Goal: Navigation & Orientation: Find specific page/section

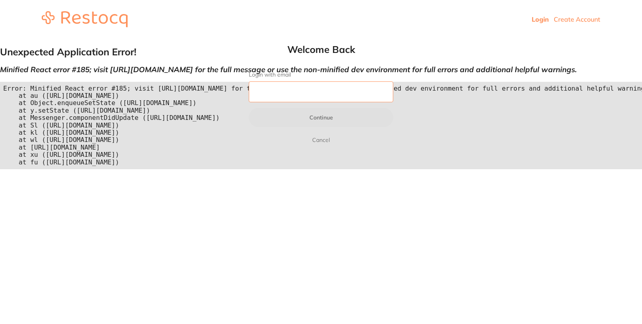
click at [272, 87] on input "Login with email" at bounding box center [321, 92] width 145 height 21
click at [299, 176] on html "Login Create Account Welcome Back Login with email Continue Cancel Welcome back…" at bounding box center [321, 88] width 642 height 176
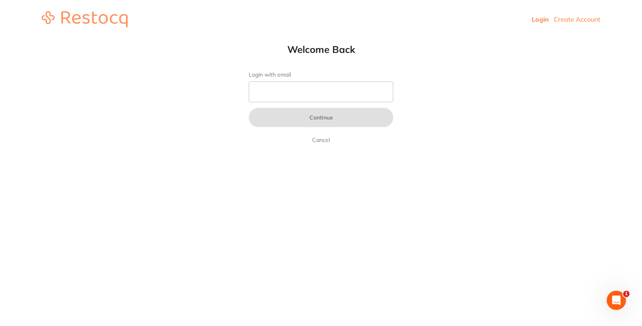
click at [602, 39] on html "Login Create Account Welcome Back Login with email Continue Cancel Welcome back…" at bounding box center [321, 19] width 642 height 39
click at [267, 93] on input "Login with email" at bounding box center [321, 92] width 145 height 21
paste input "[EMAIL_ADDRESS][PERSON_NAME][DOMAIN_NAME]"
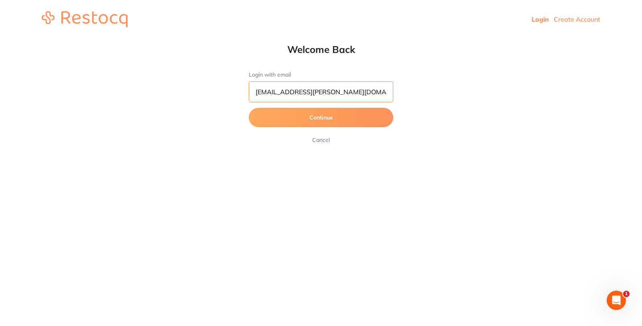
type input "[EMAIL_ADDRESS][PERSON_NAME][DOMAIN_NAME]"
click at [333, 122] on button "Continue" at bounding box center [321, 117] width 145 height 19
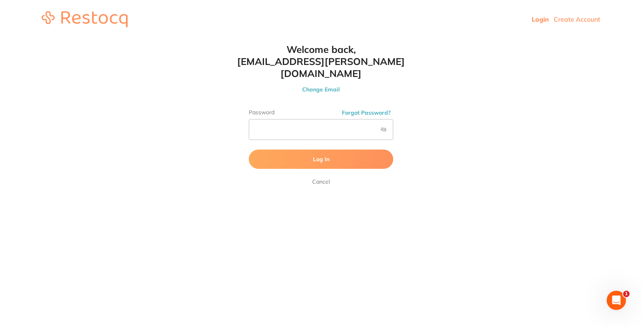
click at [305, 153] on button "Log In" at bounding box center [321, 159] width 145 height 19
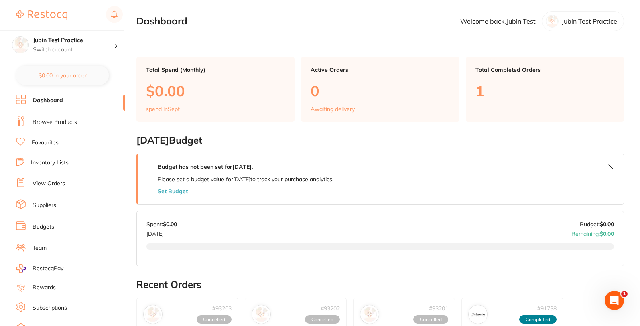
click at [51, 120] on link "Browse Products" at bounding box center [55, 122] width 45 height 8
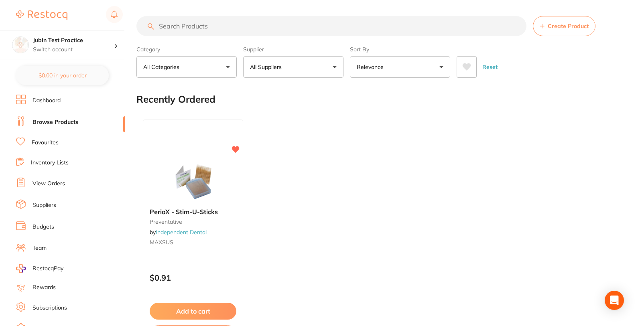
click at [42, 145] on link "Favourites" at bounding box center [45, 143] width 27 height 8
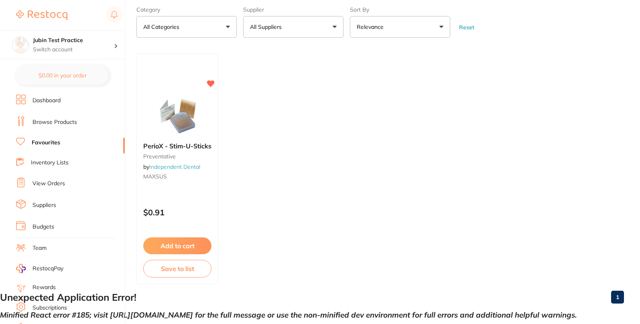
click at [51, 164] on link "Inventory Lists" at bounding box center [50, 163] width 38 height 8
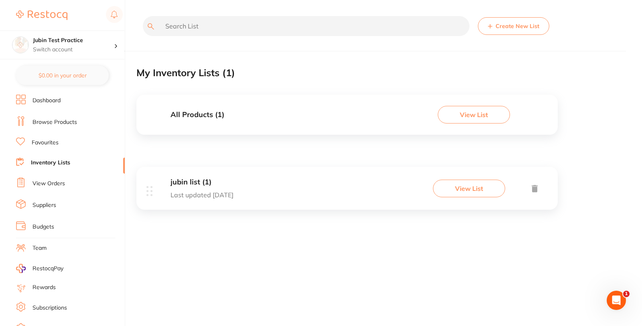
click at [49, 143] on link "Favourites" at bounding box center [45, 143] width 27 height 8
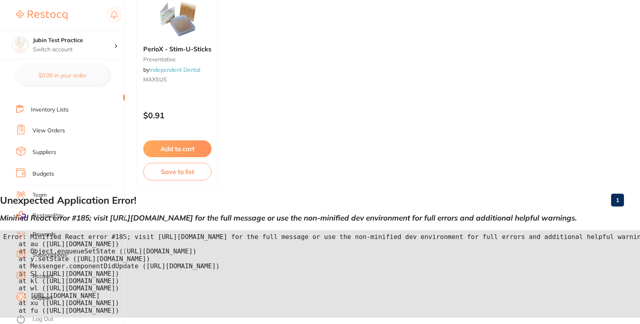
scroll to position [148, 0]
click at [53, 111] on link "Inventory Lists" at bounding box center [50, 110] width 38 height 8
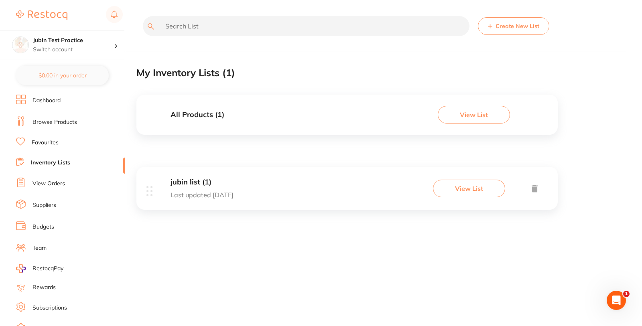
click at [44, 143] on link "Favourites" at bounding box center [45, 143] width 27 height 8
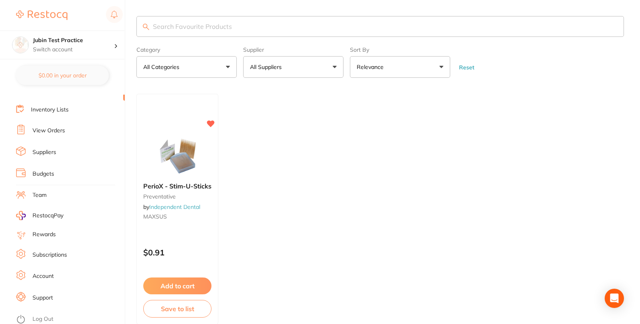
click at [54, 112] on link "Inventory Lists" at bounding box center [50, 110] width 38 height 8
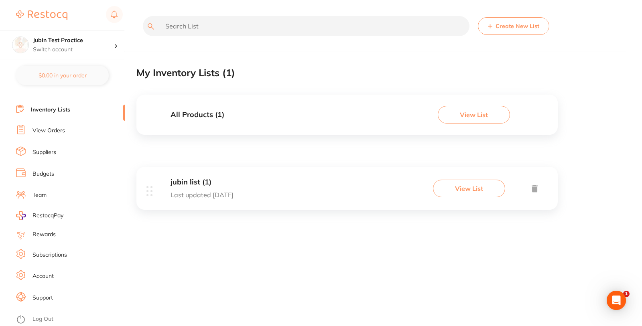
click at [47, 131] on link "View Orders" at bounding box center [49, 131] width 33 height 8
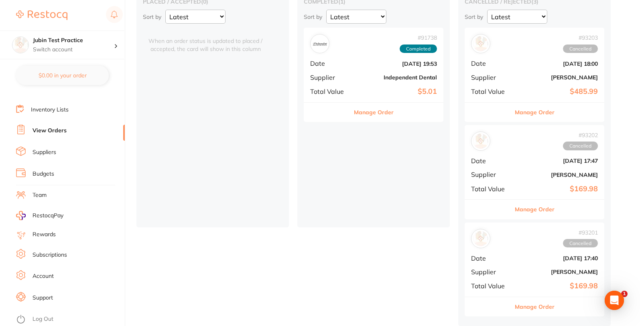
click at [45, 153] on link "Suppliers" at bounding box center [45, 153] width 24 height 8
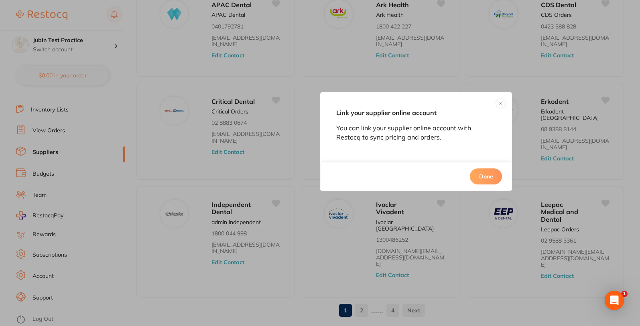
click at [500, 104] on button at bounding box center [501, 104] width 10 height 10
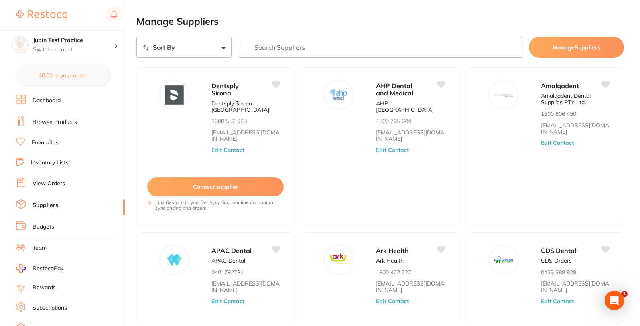
click at [45, 145] on link "Favourites" at bounding box center [45, 143] width 27 height 8
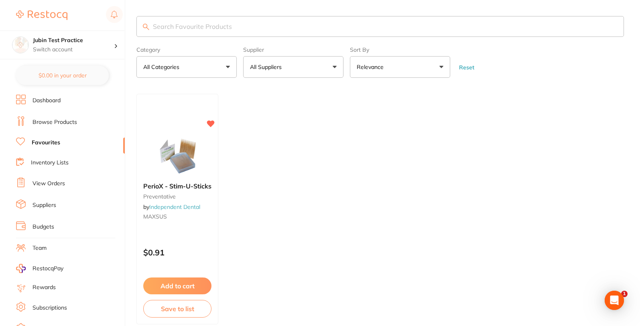
click at [49, 119] on link "Browse Products" at bounding box center [55, 122] width 45 height 8
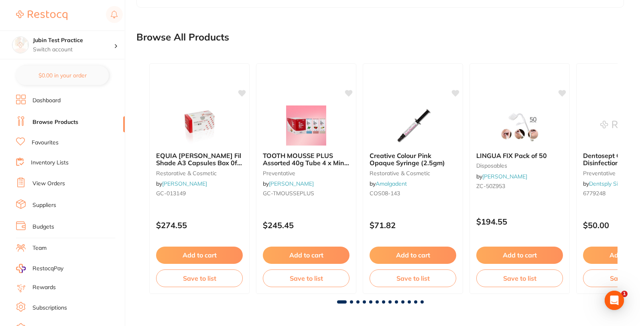
click at [48, 144] on link "Favourites" at bounding box center [45, 143] width 27 height 8
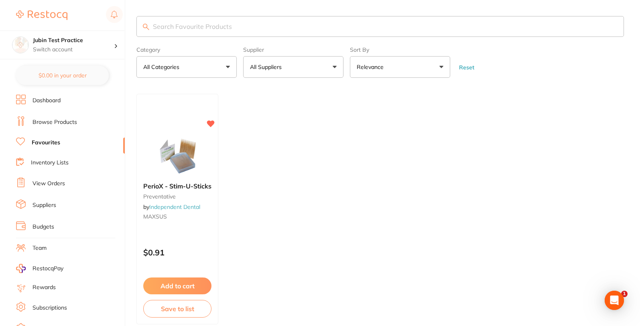
click at [48, 122] on link "Browse Products" at bounding box center [55, 122] width 45 height 8
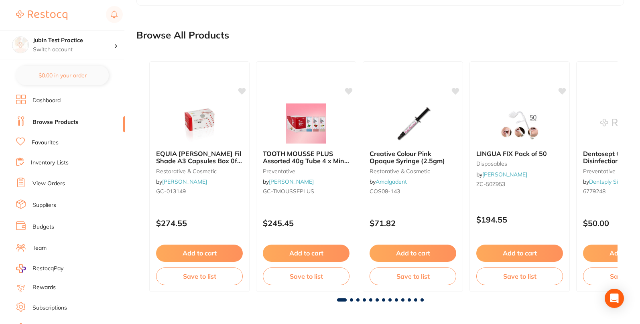
click at [49, 143] on link "Favourites" at bounding box center [45, 143] width 27 height 8
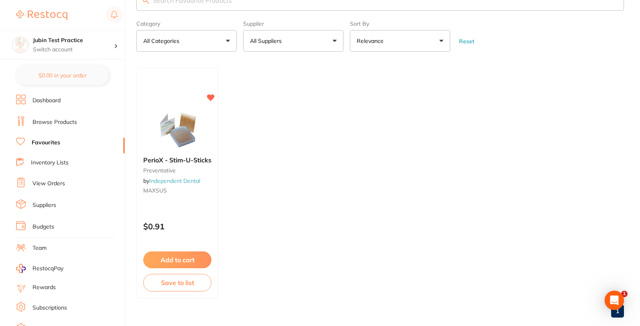
scroll to position [40, 0]
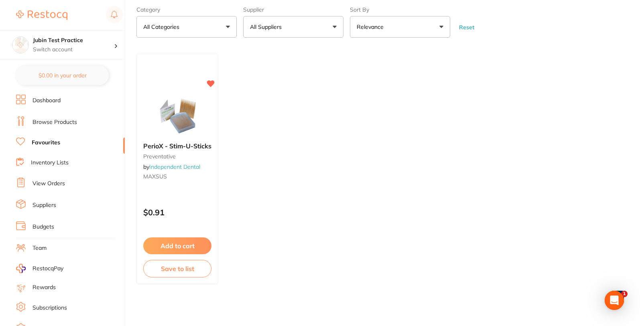
click at [56, 160] on link "Inventory Lists" at bounding box center [50, 163] width 38 height 8
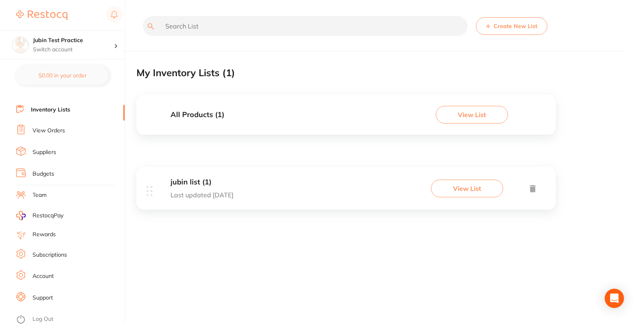
scroll to position [148, 0]
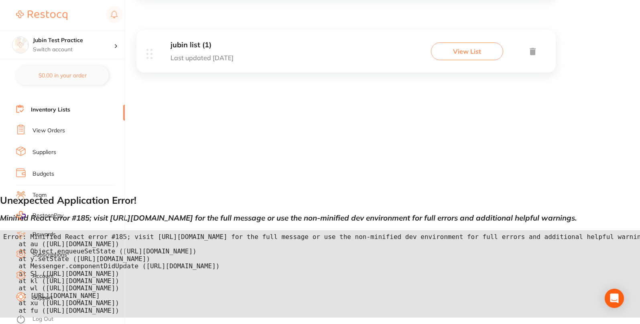
drag, startPoint x: 311, startPoint y: 306, endPoint x: 130, endPoint y: 301, distance: 181.6
click at [130, 301] on pre "Error: Minified React error #185; visit [URL][DOMAIN_NAME] for the full message…" at bounding box center [320, 274] width 640 height 88
drag, startPoint x: 304, startPoint y: 312, endPoint x: 134, endPoint y: 240, distance: 184.8
click at [134, 240] on pre "Error: Minified React error #185; visit [URL][DOMAIN_NAME] for the full message…" at bounding box center [320, 274] width 640 height 88
copy pre "visit https://reactjs.org/docs/error-decoder.html?invariant=185 for the full me…"
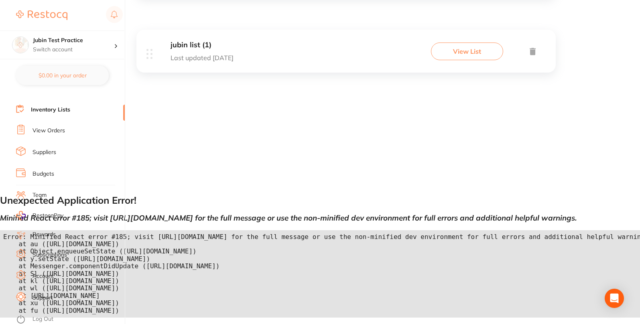
click at [94, 245] on ul "Dashboard Browse Products Favourites Inventory Lists View Orders Suppliers Budg…" at bounding box center [70, 180] width 109 height 277
drag, startPoint x: 4, startPoint y: 234, endPoint x: 67, endPoint y: 237, distance: 63.5
click at [67, 237] on section "Jubin Test Practice Switch account Jubin Test Practice $0.00 in your order Dash…" at bounding box center [62, 162] width 125 height 324
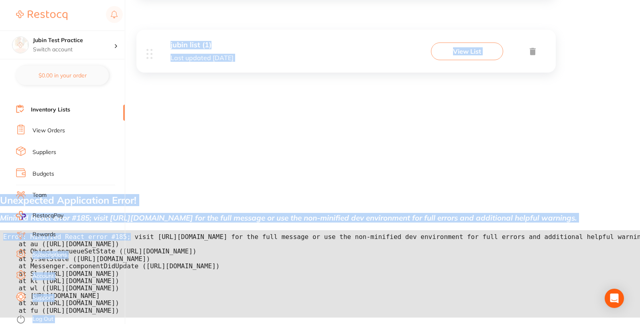
drag, startPoint x: 130, startPoint y: 236, endPoint x: 80, endPoint y: 252, distance: 52.3
click at [38, 248] on body "$293.12 Jubin Test Practice Switch account Jubin Test Practice $0.00 in your or…" at bounding box center [320, 90] width 640 height 455
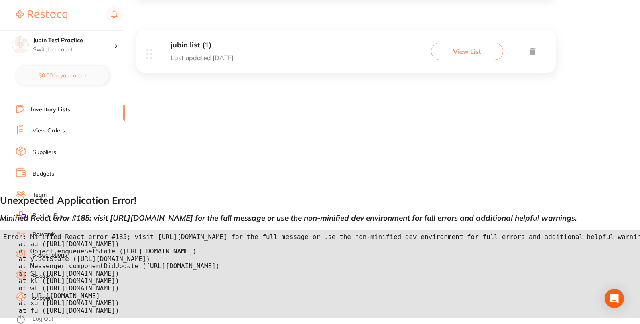
drag, startPoint x: 159, startPoint y: 263, endPoint x: 152, endPoint y: 265, distance: 7.2
click at [159, 263] on pre "Error: Minified React error #185; visit [URL][DOMAIN_NAME] for the full message…" at bounding box center [320, 274] width 640 height 88
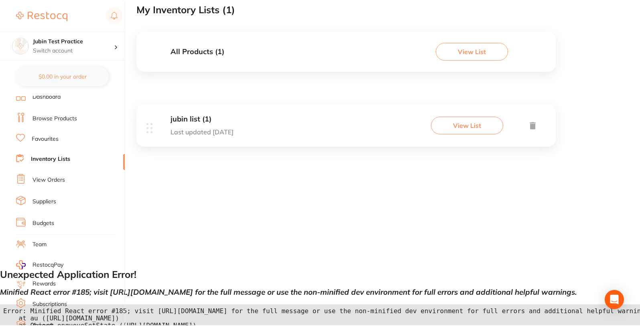
scroll to position [0, 0]
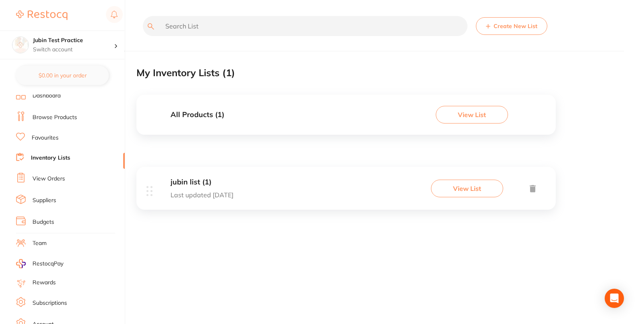
click at [53, 222] on link "Budgets" at bounding box center [44, 222] width 22 height 8
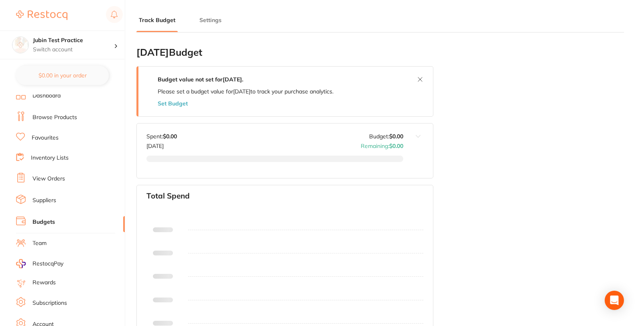
type input "0.0"
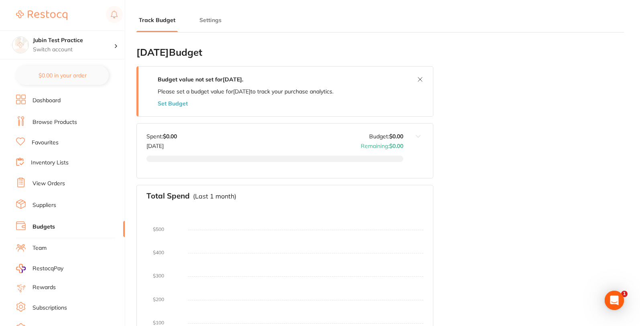
click at [45, 123] on link "Browse Products" at bounding box center [55, 122] width 45 height 8
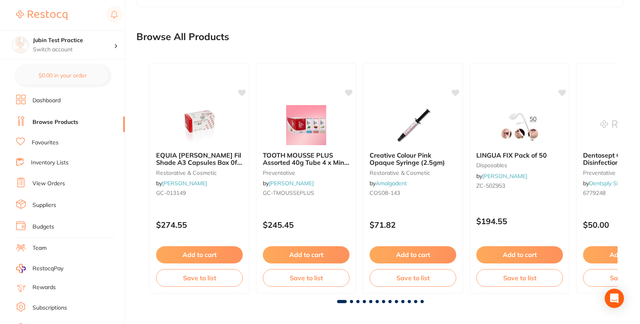
scroll to position [528, 0]
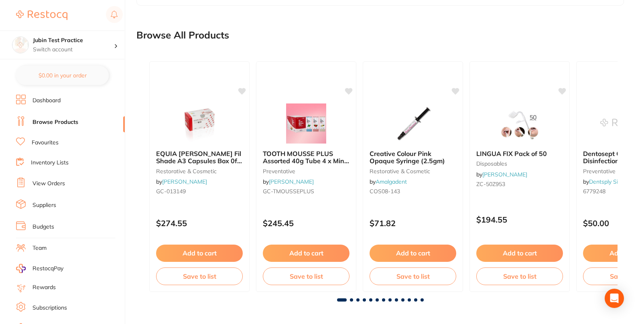
click at [43, 147] on li "Favourites" at bounding box center [70, 143] width 109 height 10
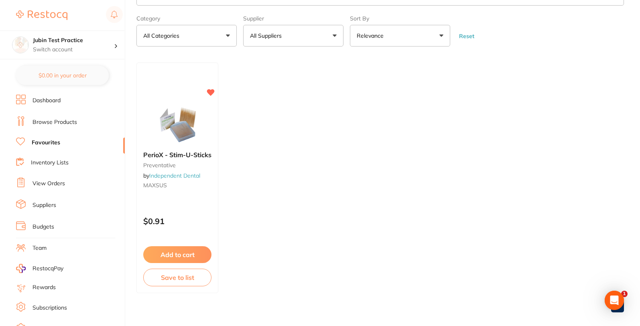
scroll to position [40, 0]
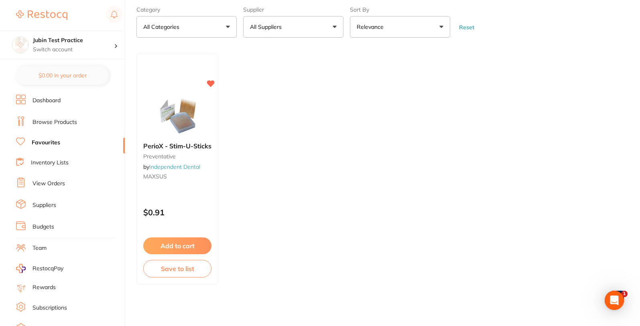
click at [47, 161] on link "Inventory Lists" at bounding box center [50, 163] width 38 height 8
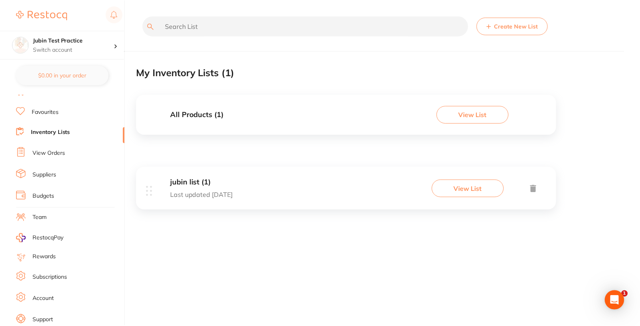
scroll to position [53, 0]
click at [47, 127] on link "View Orders" at bounding box center [49, 131] width 33 height 8
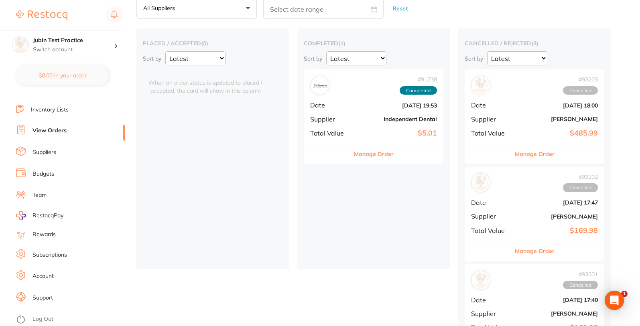
scroll to position [86, 0]
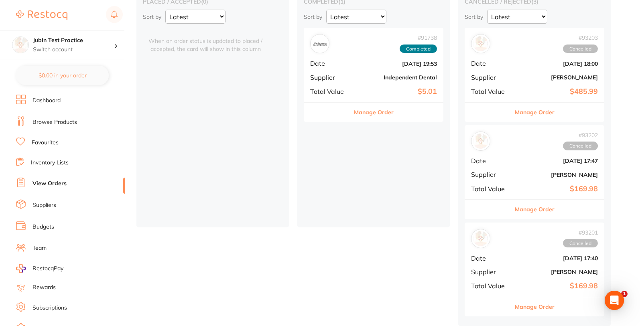
scroll to position [53, 0]
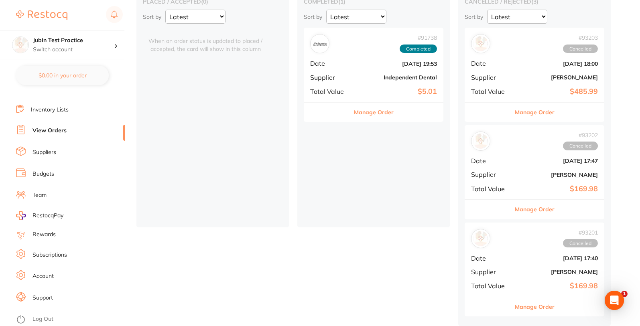
click at [35, 151] on link "Suppliers" at bounding box center [45, 153] width 24 height 8
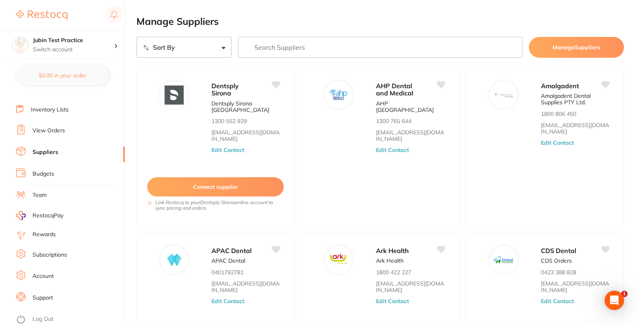
scroll to position [246, 0]
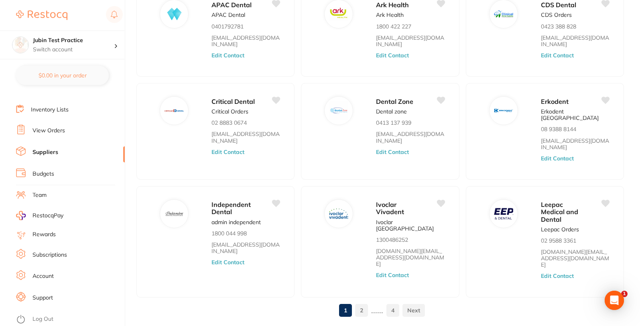
click at [50, 131] on link "View Orders" at bounding box center [49, 131] width 33 height 8
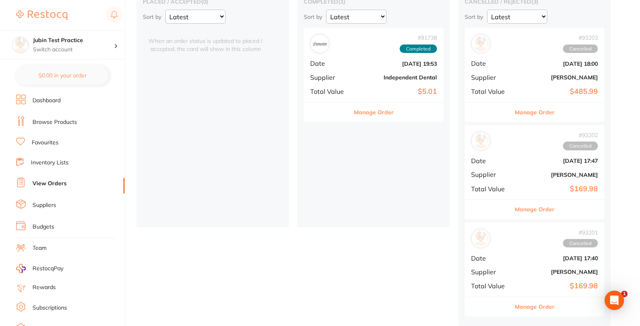
click at [41, 164] on link "Inventory Lists" at bounding box center [50, 163] width 38 height 8
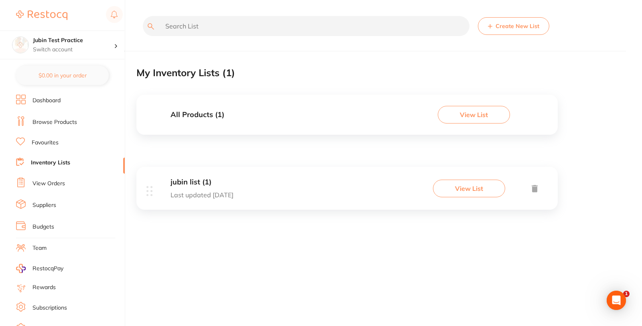
click at [51, 141] on link "Favourites" at bounding box center [45, 143] width 27 height 8
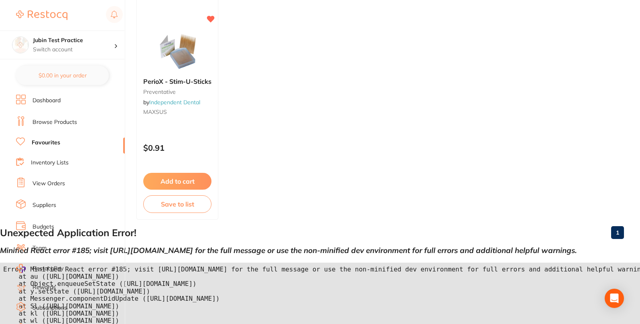
scroll to position [148, 0]
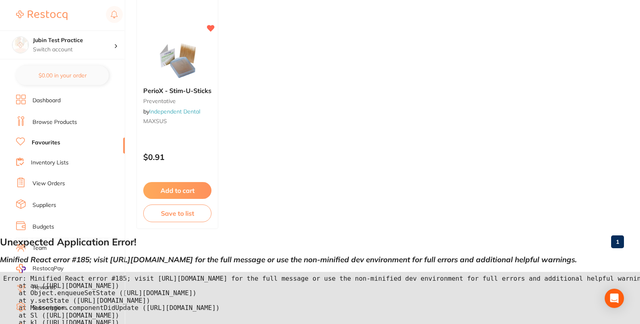
scroll to position [148, 0]
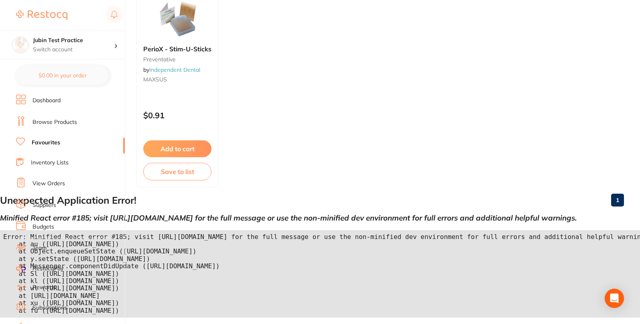
click at [56, 163] on link "Inventory Lists" at bounding box center [50, 163] width 38 height 8
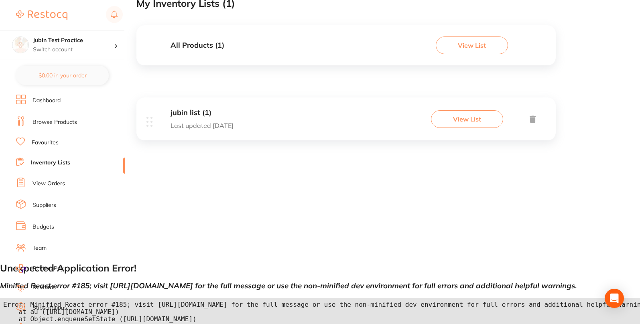
scroll to position [148, 0]
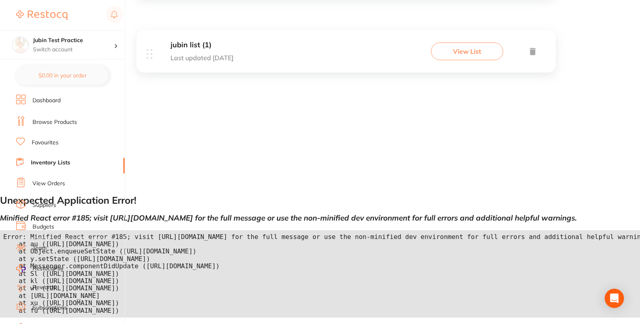
click at [45, 143] on link "Favourites" at bounding box center [45, 143] width 27 height 8
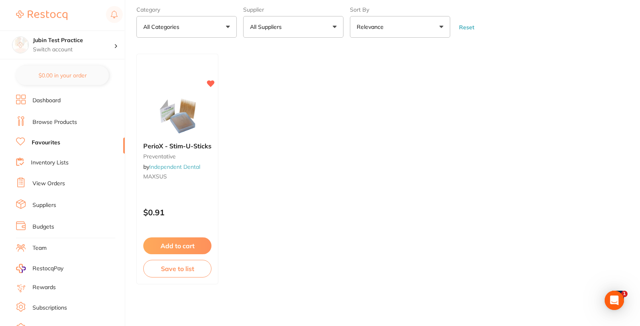
click at [45, 165] on link "Inventory Lists" at bounding box center [50, 163] width 38 height 8
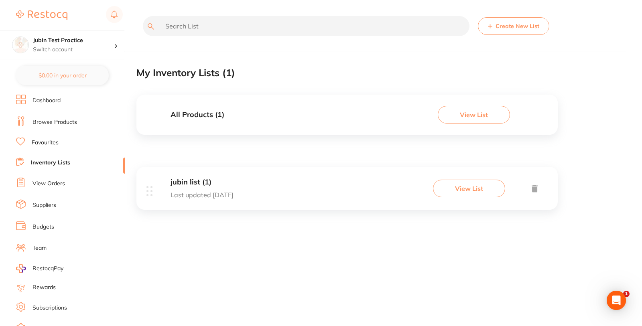
click at [49, 144] on link "Favourites" at bounding box center [45, 143] width 27 height 8
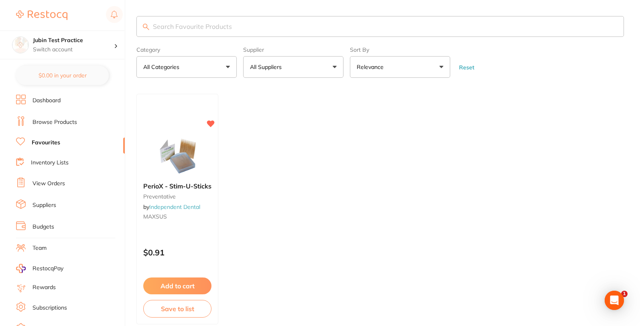
drag, startPoint x: 50, startPoint y: 122, endPoint x: 66, endPoint y: 137, distance: 22.2
click at [50, 122] on link "Browse Products" at bounding box center [55, 122] width 45 height 8
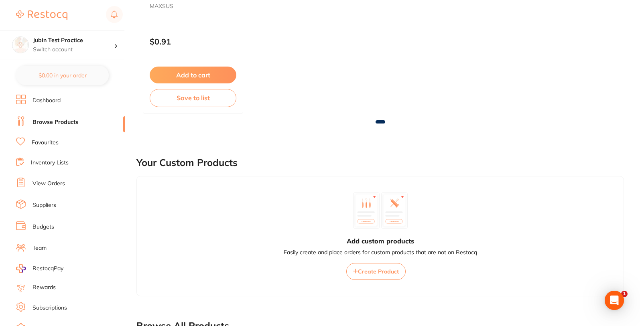
scroll to position [84, 0]
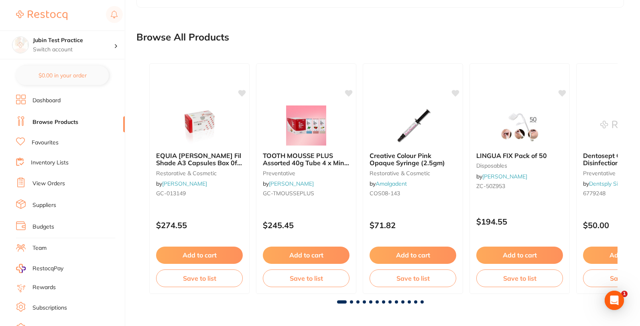
click at [53, 141] on link "Favourites" at bounding box center [45, 143] width 27 height 8
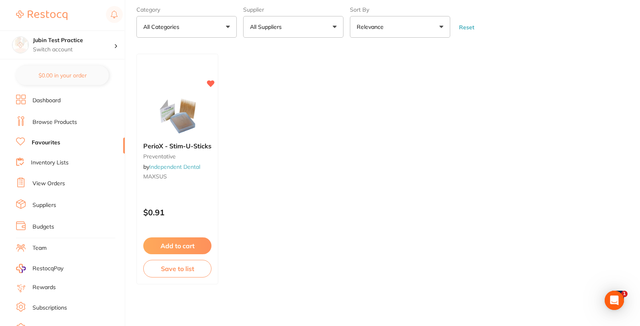
click at [43, 163] on link "Inventory Lists" at bounding box center [50, 163] width 38 height 8
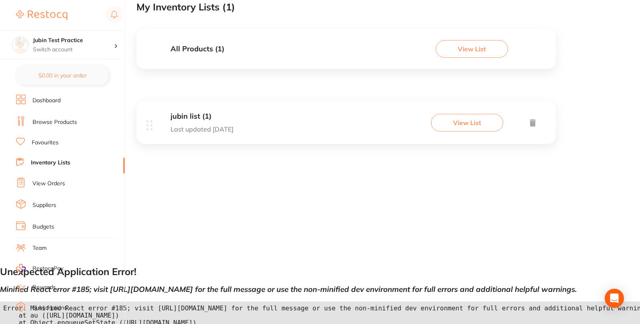
scroll to position [148, 0]
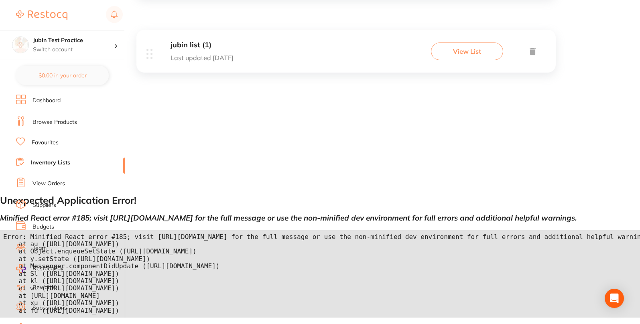
click at [47, 144] on link "Favourites" at bounding box center [45, 143] width 27 height 8
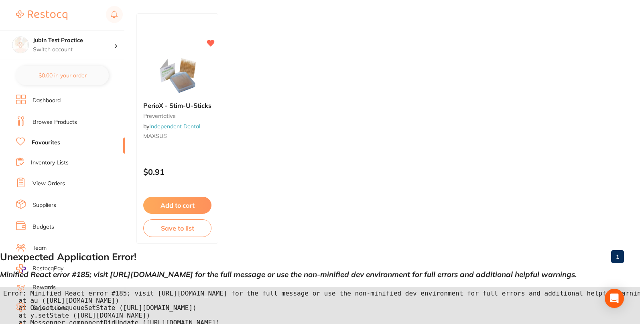
scroll to position [148, 0]
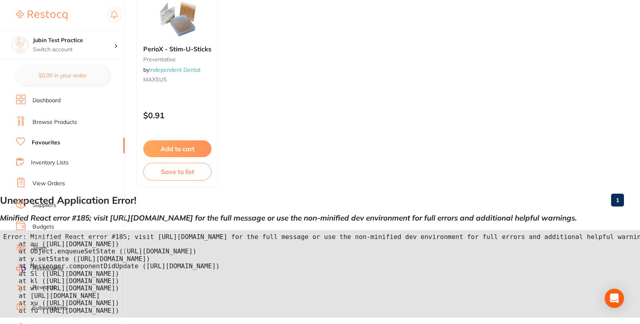
click at [51, 164] on link "Inventory Lists" at bounding box center [50, 163] width 38 height 8
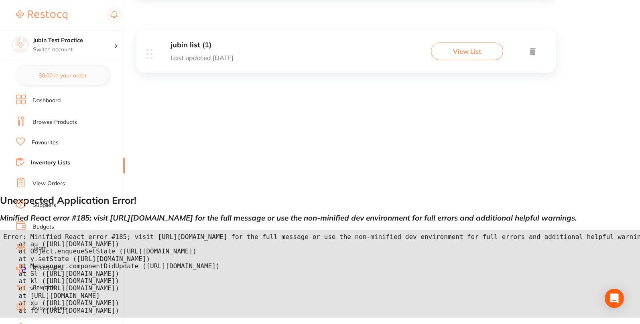
scroll to position [148, 0]
drag, startPoint x: 1, startPoint y: 190, endPoint x: 106, endPoint y: 251, distance: 121.3
click at [106, 251] on section "Jubin Test Practice Switch account Jubin Test Practice $0.00 in your order Dash…" at bounding box center [62, 162] width 125 height 324
click at [194, 283] on pre "Error: Minified React error #185; visit [URL][DOMAIN_NAME] for the full message…" at bounding box center [320, 274] width 640 height 88
click at [238, 122] on div "Create New List My Inventory Lists ( 1 ) All Products ( 1 ) View List jubin lis…" at bounding box center [389, 25] width 504 height 324
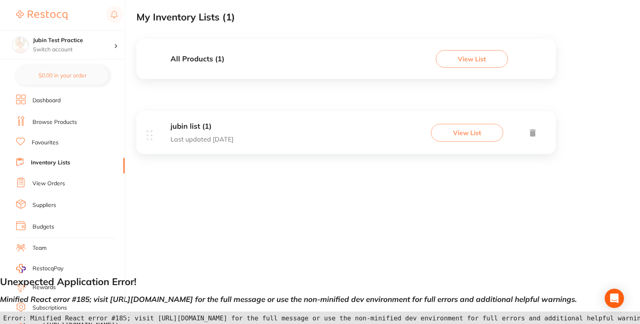
scroll to position [0, 0]
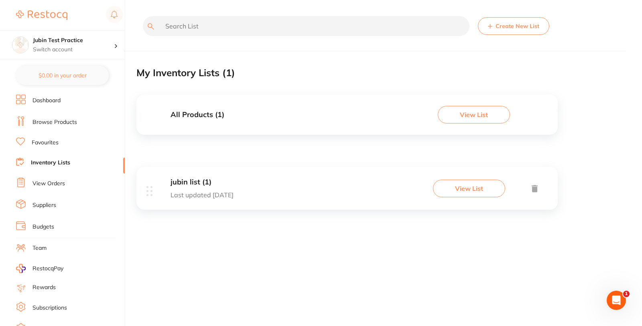
click at [53, 142] on link "Favourites" at bounding box center [45, 143] width 27 height 8
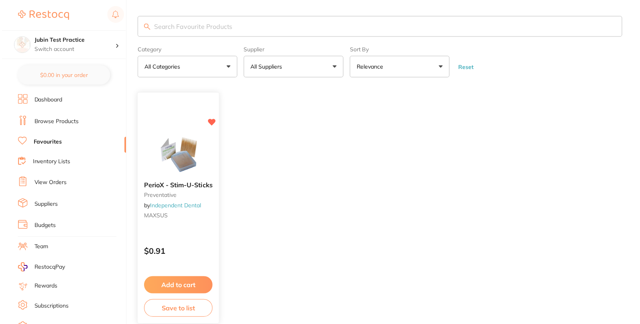
scroll to position [40, 0]
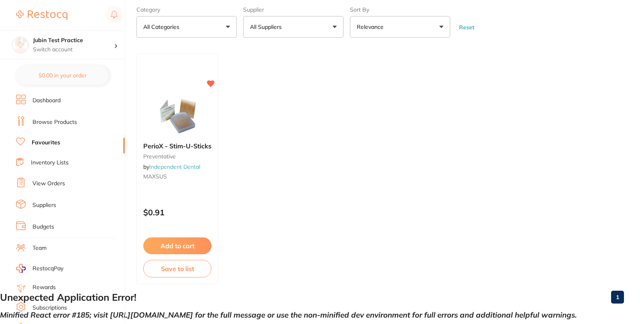
click at [53, 161] on link "Inventory Lists" at bounding box center [50, 163] width 38 height 8
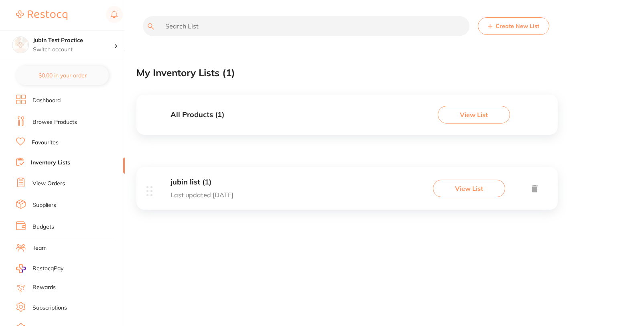
click at [53, 138] on li "Favourites" at bounding box center [70, 143] width 109 height 10
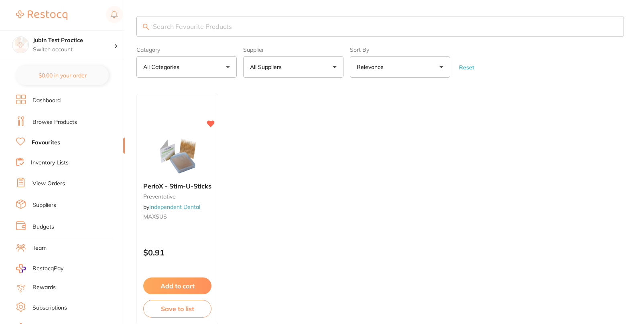
click at [51, 183] on link "View Orders" at bounding box center [49, 184] width 33 height 8
